Goal: Transaction & Acquisition: Purchase product/service

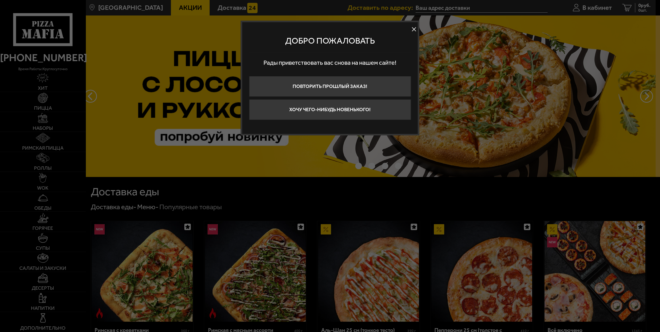
click at [413, 28] on button at bounding box center [414, 30] width 8 height 8
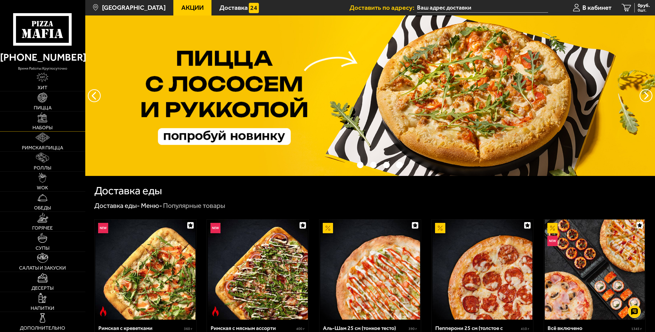
click at [45, 122] on img at bounding box center [43, 117] width 10 height 10
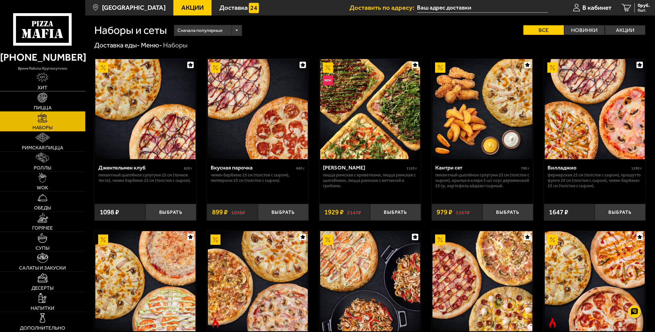
click at [46, 83] on link "Хит" at bounding box center [42, 81] width 85 height 20
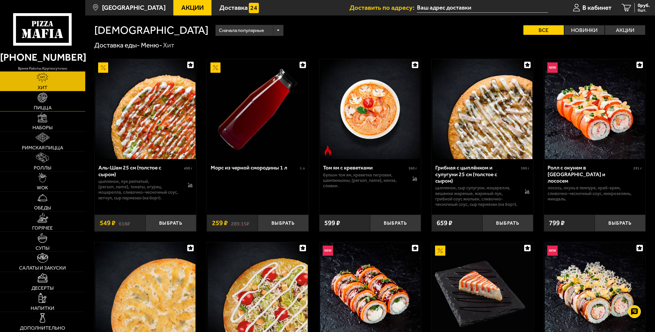
click at [42, 106] on span "Пицца" at bounding box center [43, 107] width 18 height 5
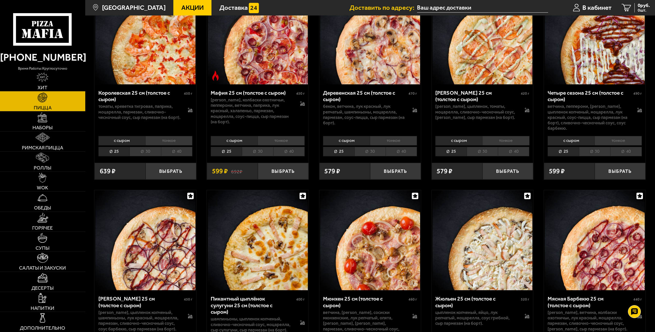
scroll to position [1025, 0]
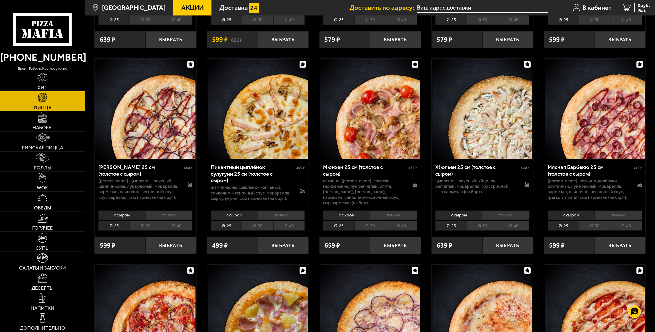
click at [405, 225] on li "40" at bounding box center [401, 226] width 31 height 10
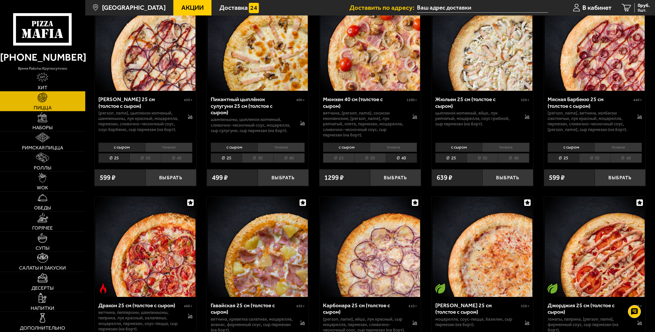
scroll to position [1051, 0]
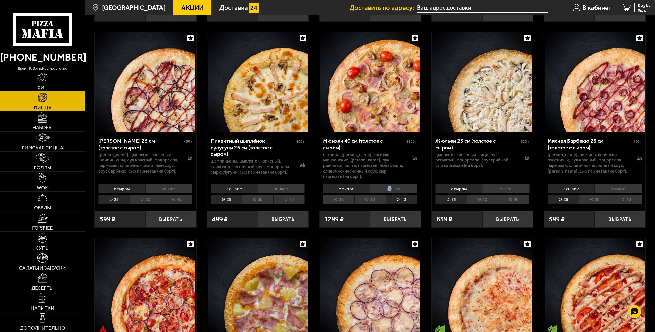
click at [391, 187] on li "тонкое" at bounding box center [393, 189] width 47 height 10
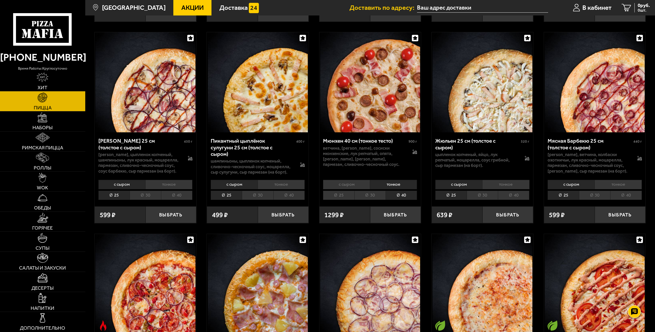
click at [354, 187] on li "с сыром" at bounding box center [346, 185] width 47 height 10
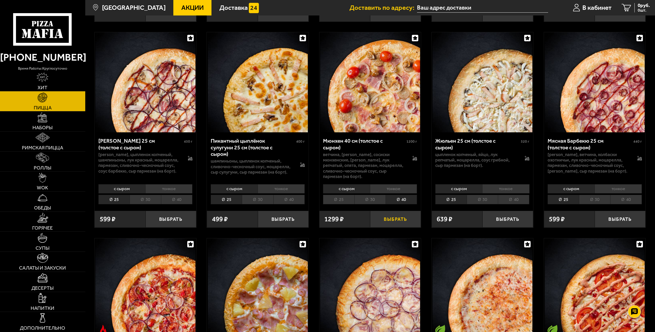
click at [390, 219] on button "Выбрать" at bounding box center [395, 219] width 51 height 17
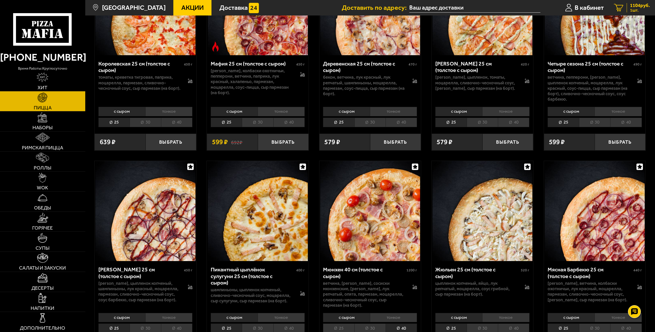
scroll to position [920, 0]
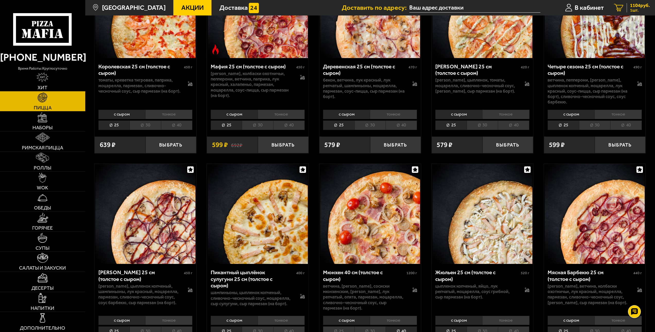
click at [637, 5] on span "1104 руб." at bounding box center [640, 5] width 20 height 5
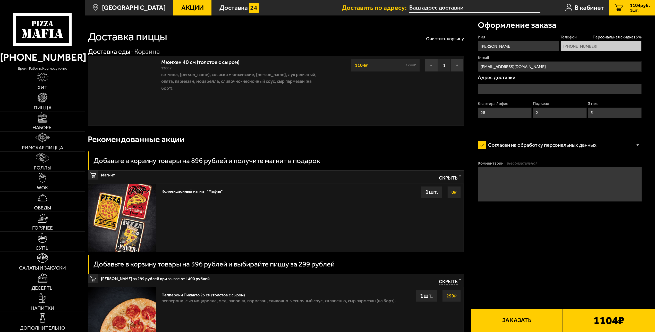
type input "[STREET_ADDRESS]"
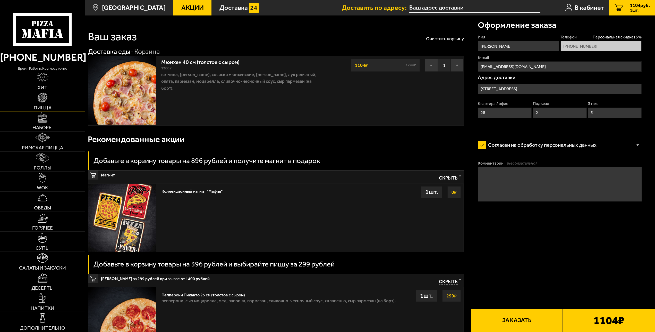
click at [41, 103] on link "Пицца" at bounding box center [42, 101] width 85 height 20
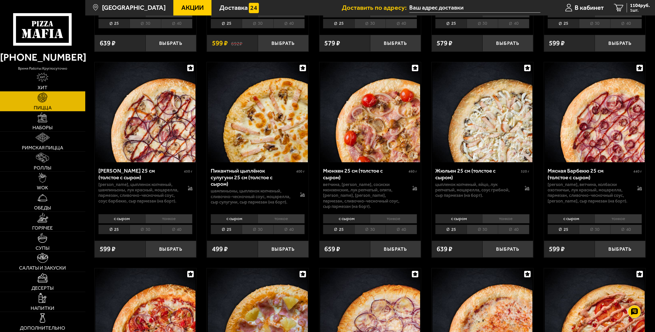
scroll to position [1025, 0]
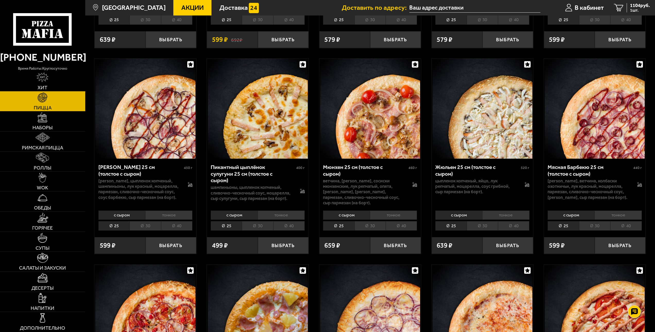
click at [397, 225] on li "40" at bounding box center [401, 226] width 31 height 10
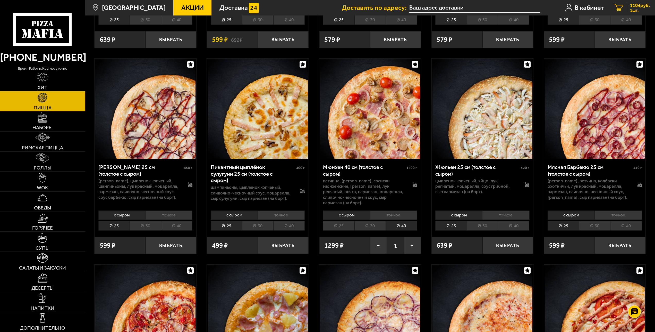
click at [630, 9] on span "1 шт." at bounding box center [640, 10] width 20 height 4
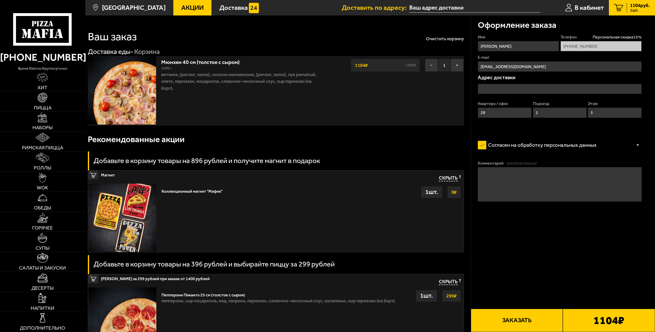
type input "[STREET_ADDRESS]"
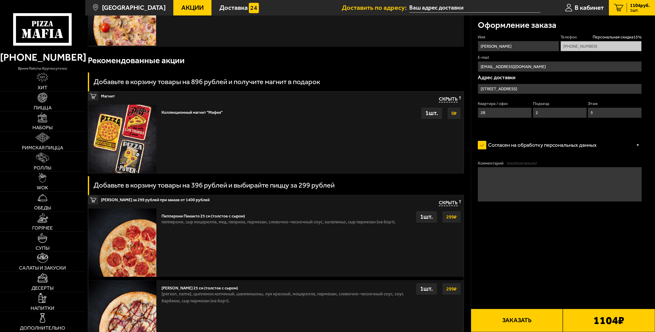
scroll to position [26, 0]
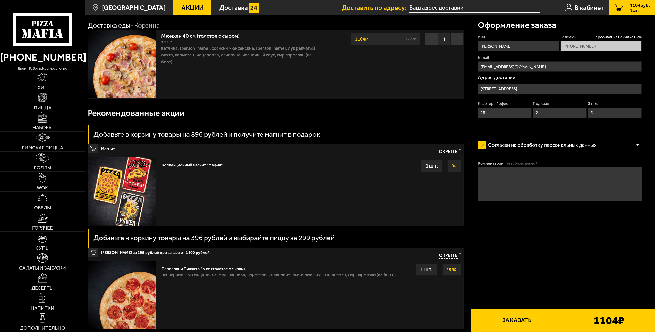
click at [431, 168] on div "1 шт." at bounding box center [431, 166] width 21 height 12
click at [286, 161] on div "Коллекционный магнит "Мафия" Выбрать 0 ₽ 1 шт." at bounding box center [311, 191] width 304 height 68
click at [137, 175] on img at bounding box center [122, 191] width 68 height 68
click at [456, 166] on strong "0 ₽" at bounding box center [454, 166] width 8 height 10
click at [453, 168] on strong "0 ₽" at bounding box center [454, 166] width 8 height 10
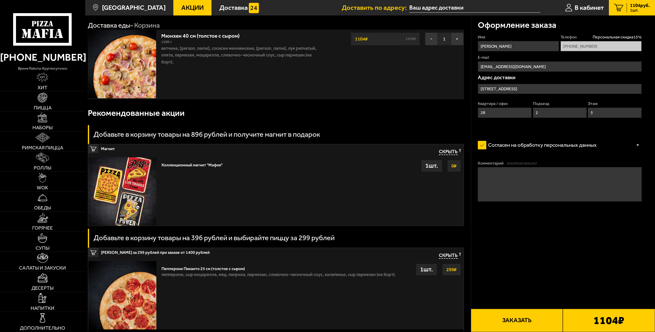
click at [109, 151] on span "Магнит" at bounding box center [213, 147] width 225 height 7
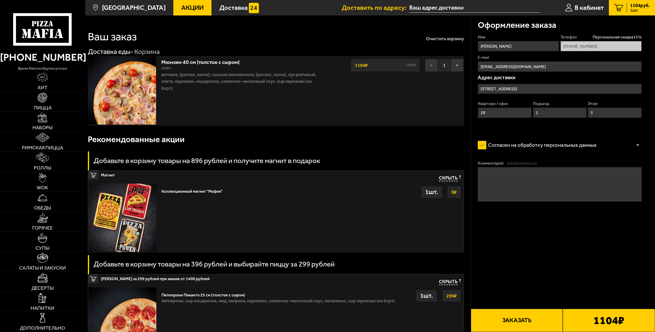
scroll to position [158, 0]
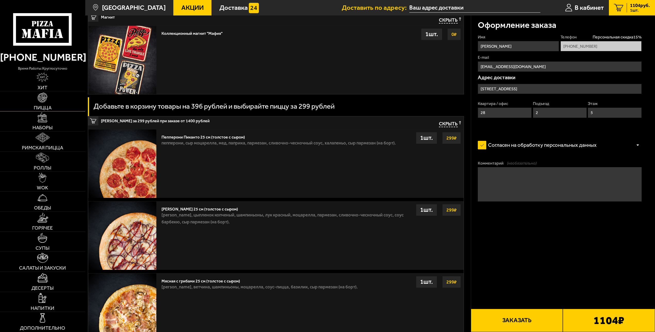
click at [43, 99] on img at bounding box center [43, 98] width 10 height 10
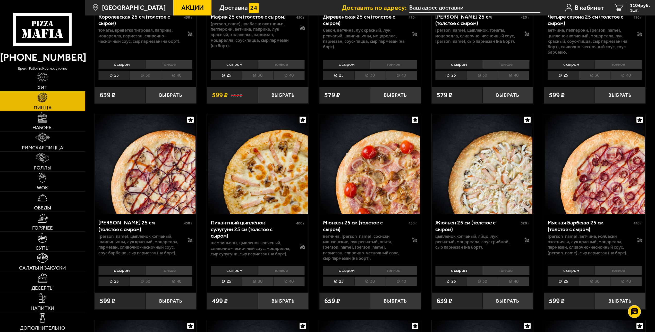
scroll to position [999, 0]
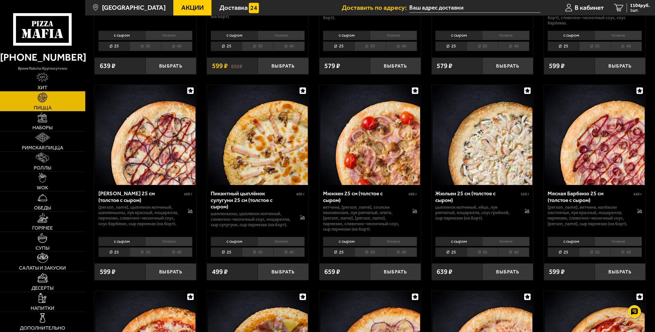
click at [372, 252] on li "30" at bounding box center [370, 252] width 31 height 10
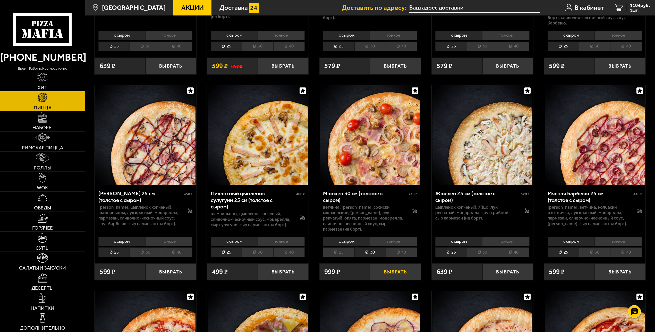
click at [391, 269] on button "Выбрать" at bounding box center [395, 271] width 51 height 17
click at [635, 10] on span "2 шт." at bounding box center [640, 10] width 20 height 4
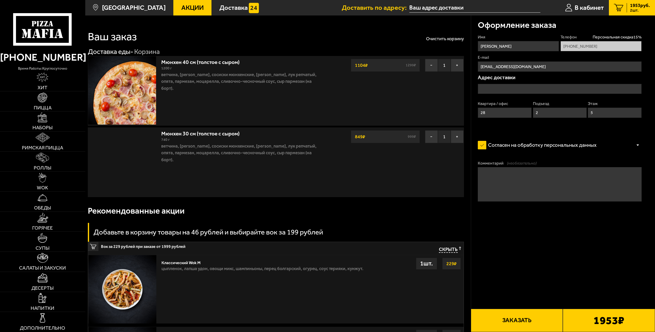
type input "[STREET_ADDRESS]"
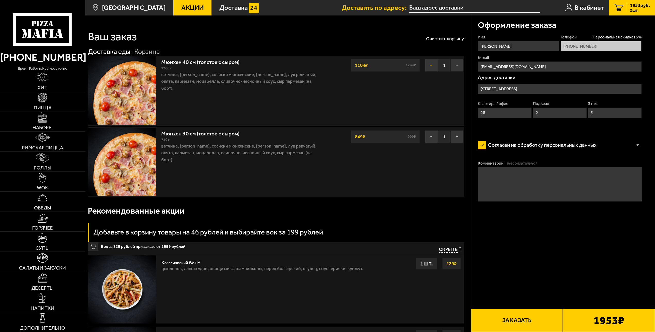
click at [432, 65] on button "−" at bounding box center [431, 65] width 13 height 13
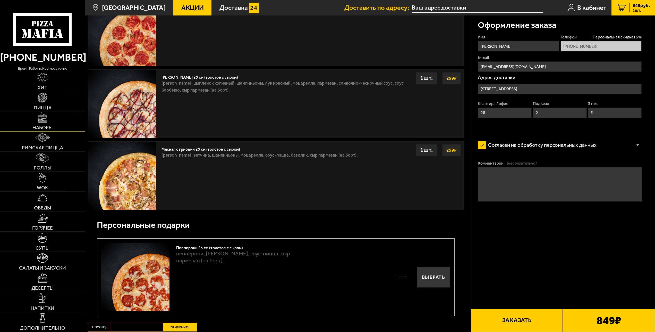
scroll to position [263, 0]
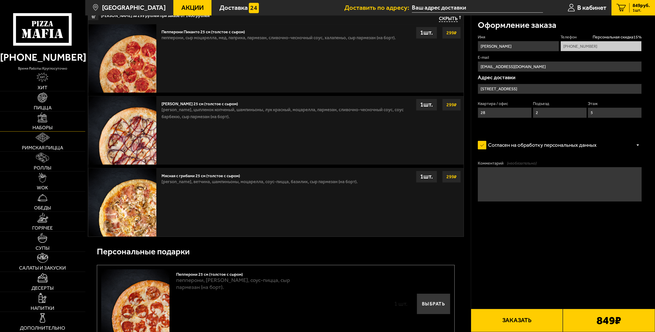
click at [31, 127] on link "Наборы" at bounding box center [42, 121] width 85 height 20
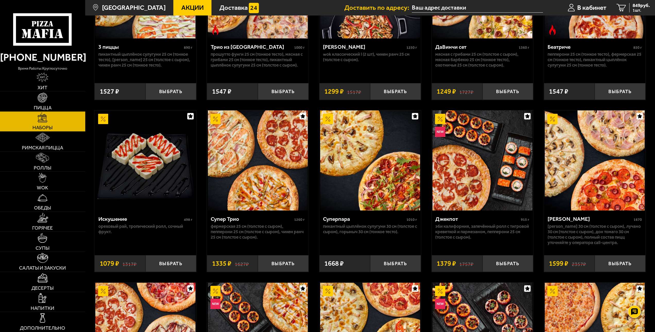
scroll to position [289, 0]
